Goal: Task Accomplishment & Management: Manage account settings

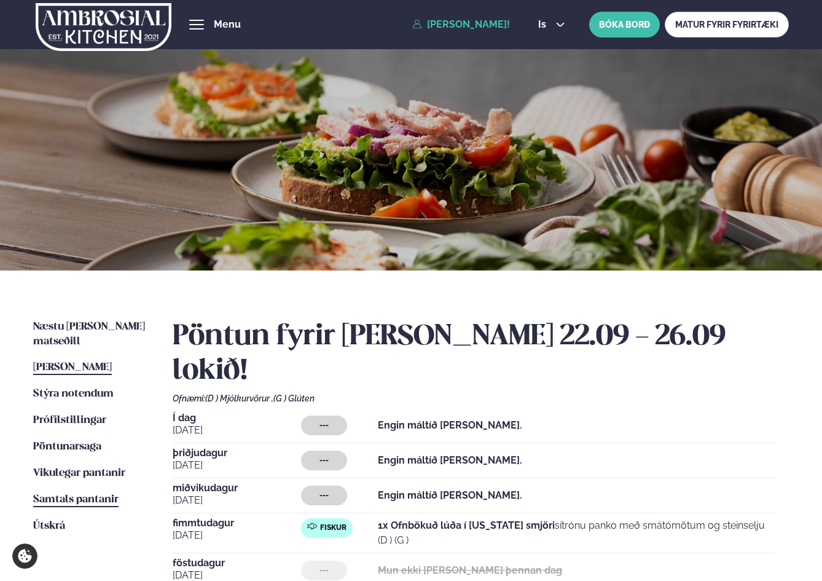
scroll to position [205, 0]
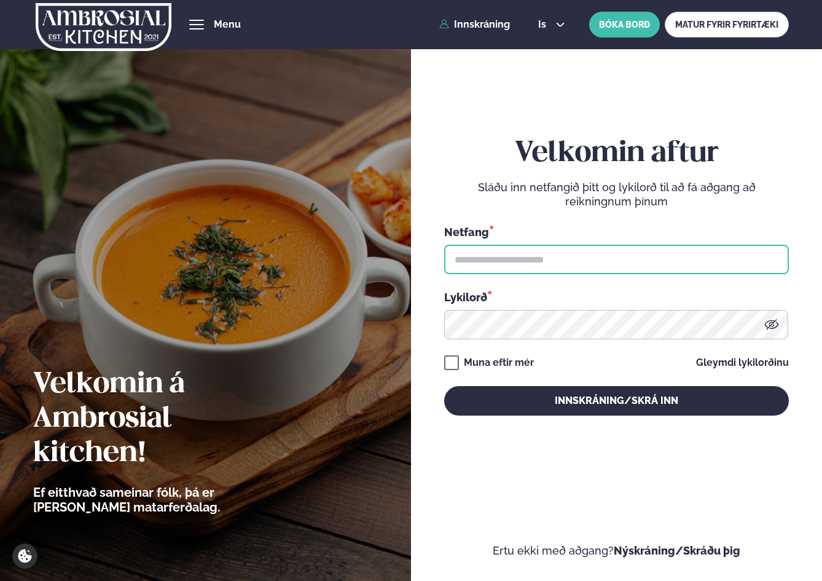
click at [537, 264] on input "text" at bounding box center [616, 259] width 345 height 29
type input "**********"
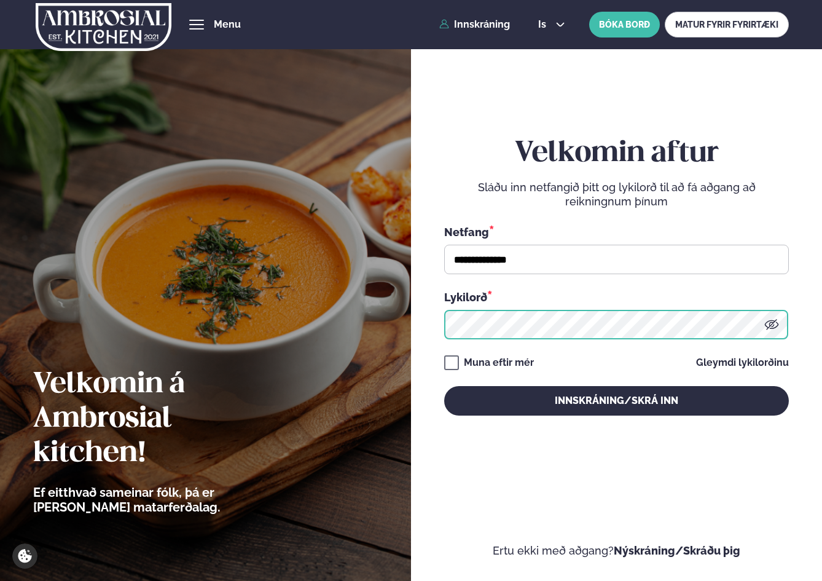
click at [444, 386] on button "Innskráning/Skrá inn" at bounding box center [616, 400] width 345 height 29
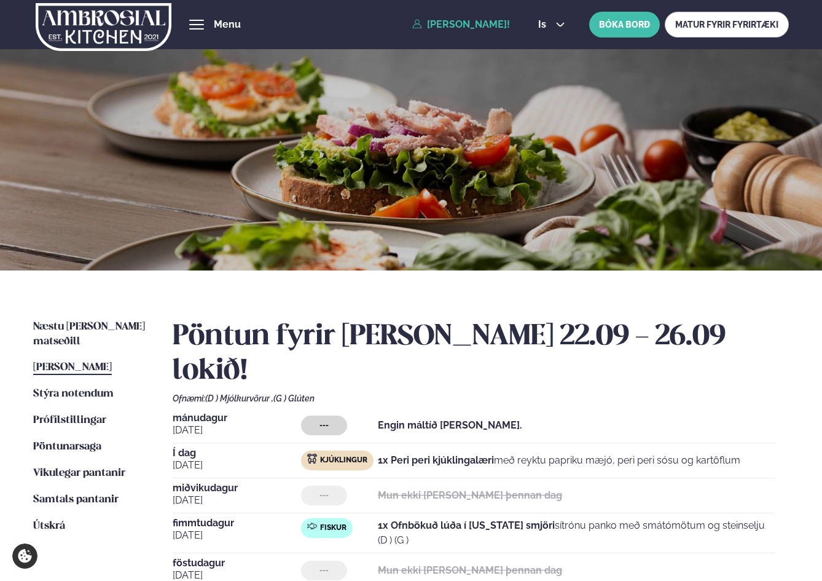
scroll to position [205, 0]
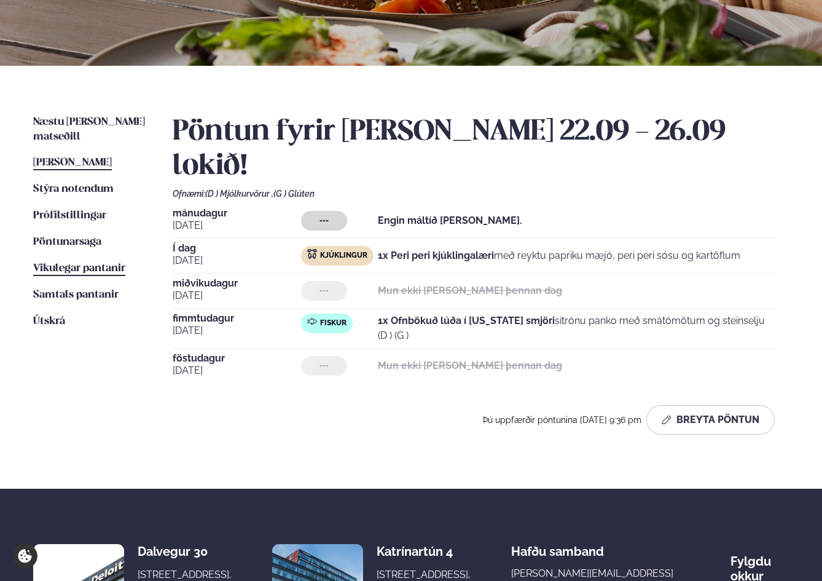
click at [88, 261] on link "Vikulegar pantanir Vikulegar pantanir" at bounding box center [79, 268] width 92 height 15
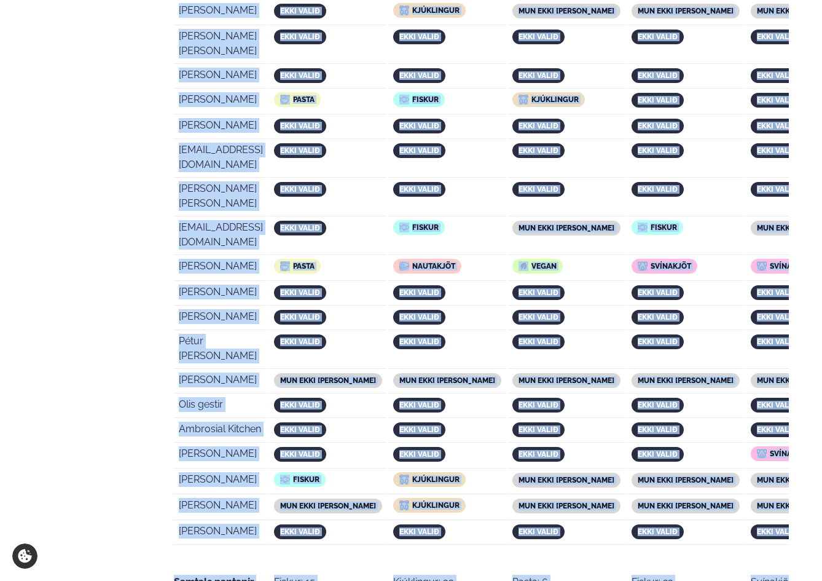
scroll to position [2387, 0]
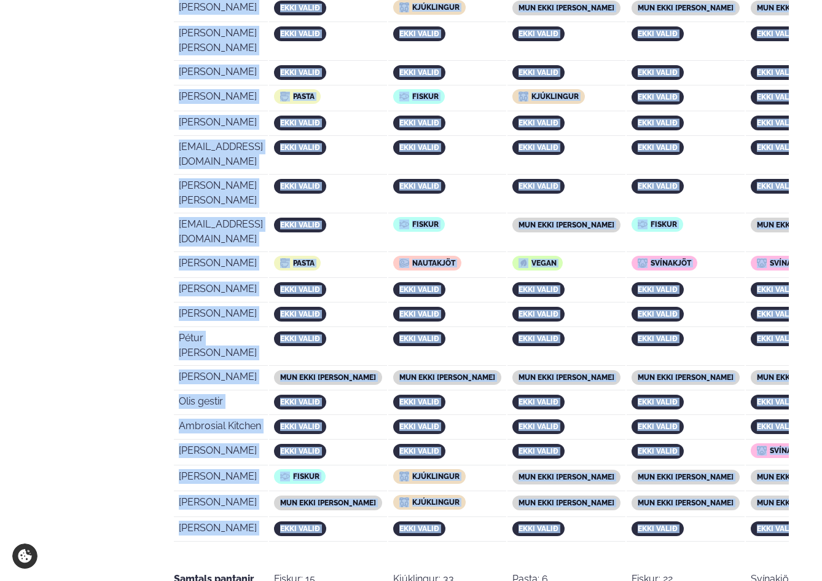
drag, startPoint x: 180, startPoint y: 375, endPoint x: 775, endPoint y: 170, distance: 629.5
